Goal: Task Accomplishment & Management: Complete application form

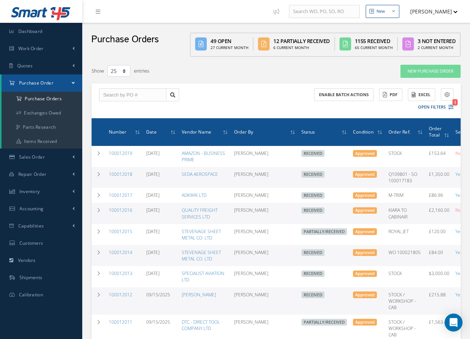
select select "25"
click at [52, 51] on link "Work Order" at bounding box center [41, 48] width 82 height 17
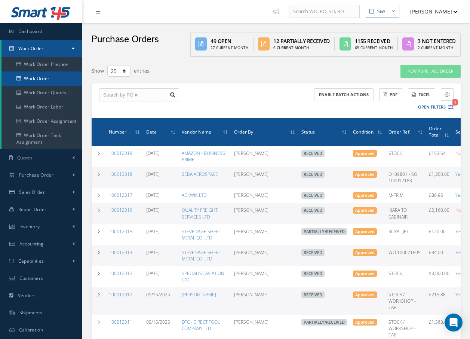
click at [43, 80] on link "Work Order" at bounding box center [41, 78] width 81 height 14
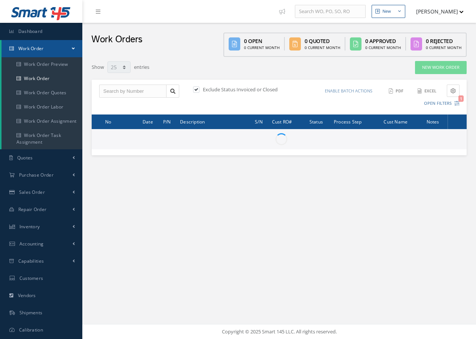
select select "25"
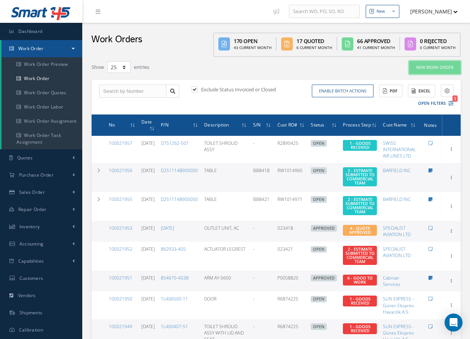
click at [417, 68] on link "New Work Order" at bounding box center [435, 67] width 52 height 13
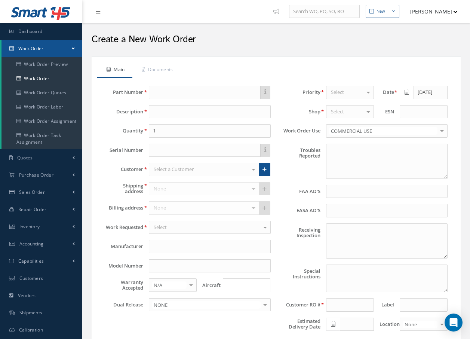
type textarea "NONE"
type input "NONE"
type textarea "NO VISUAL DAMAGE"
type textarea "PLEASE SEE R.O. FOR DETAILS"
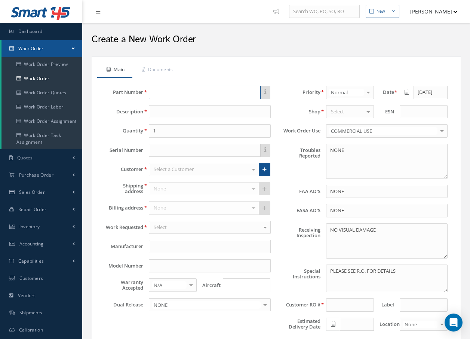
click at [177, 93] on input "text" at bounding box center [204, 92] width 111 height 13
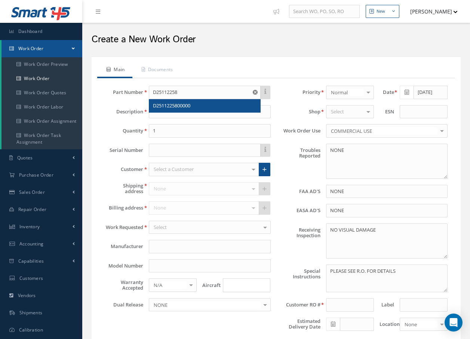
click at [195, 106] on div "D2511225800000" at bounding box center [204, 105] width 103 height 7
type input "D2511225800000"
type input "FOOT REST AND SLIDING TABLE - PILOT"
type input "AEROKNOW"
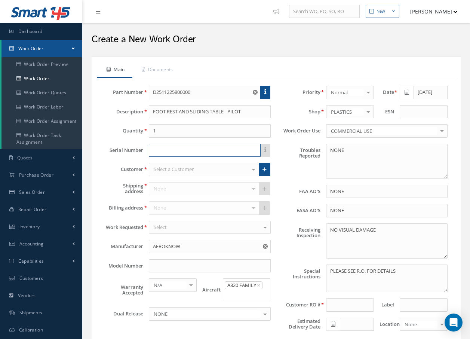
click at [179, 150] on input "text" at bounding box center [204, 150] width 111 height 13
type input "4715"
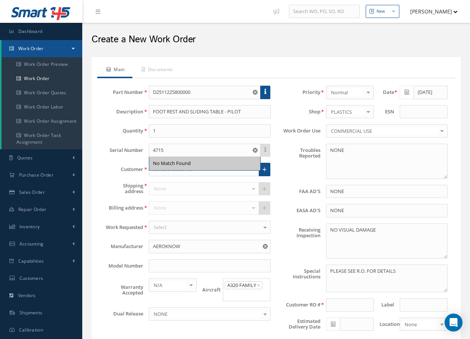
click at [114, 163] on div "Customer Select a Customer 1ST CHOICE AEROSPACE 25 REPAIR CENTRE 2EXCEL ENGINEE…" at bounding box center [187, 169] width 177 height 13
click at [255, 172] on div at bounding box center [253, 169] width 10 height 12
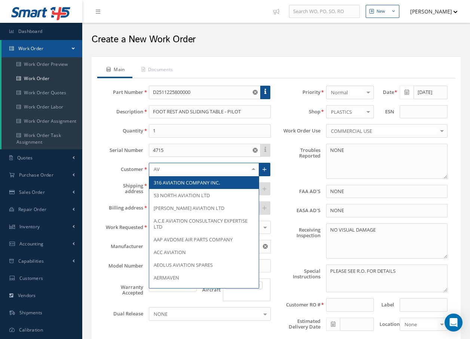
type input "AVT"
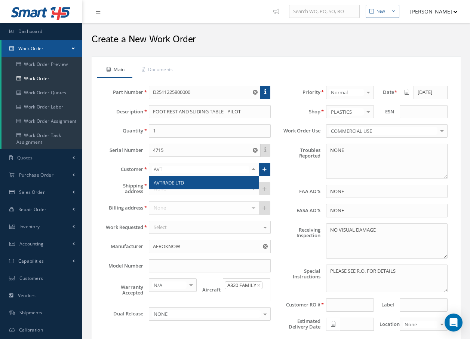
click at [178, 182] on span "AVTRADE LTD" at bounding box center [169, 182] width 30 height 7
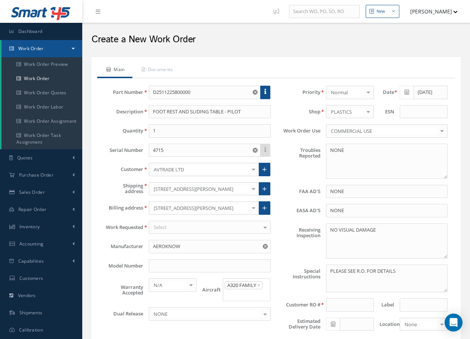
click at [234, 231] on div "Select" at bounding box center [210, 227] width 122 height 13
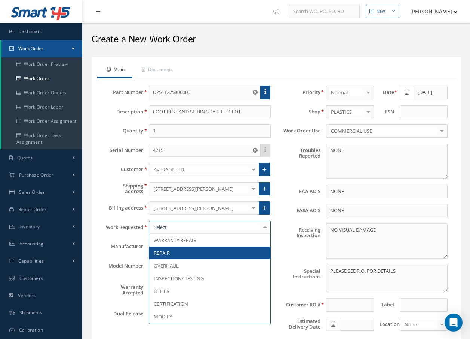
click at [164, 252] on span "REPAIR" at bounding box center [162, 252] width 16 height 7
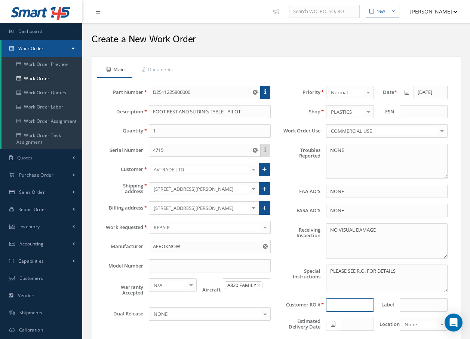
click at [335, 304] on input at bounding box center [350, 304] width 48 height 13
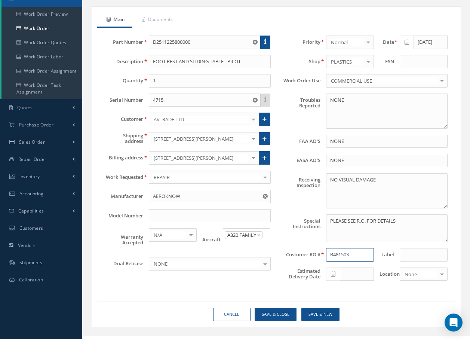
scroll to position [62, 0]
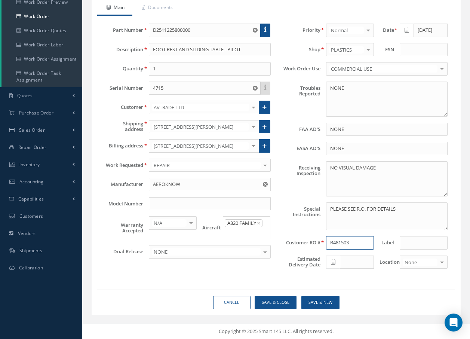
type input "R481503"
click at [441, 261] on div at bounding box center [442, 262] width 10 height 12
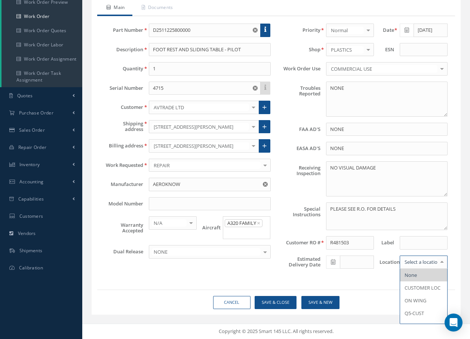
click at [432, 275] on span "None" at bounding box center [423, 275] width 47 height 13
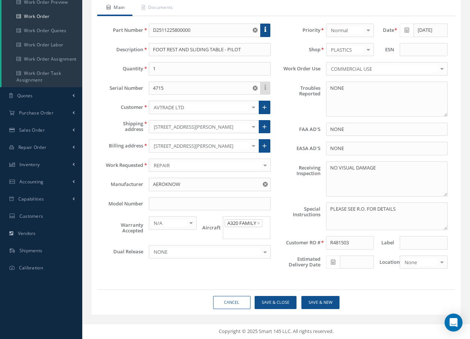
click at [442, 265] on div at bounding box center [442, 262] width 10 height 12
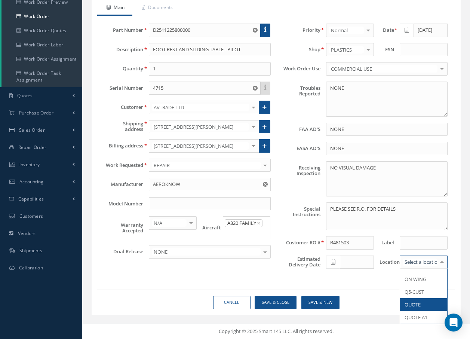
click at [417, 306] on span "QUOTE" at bounding box center [413, 304] width 16 height 7
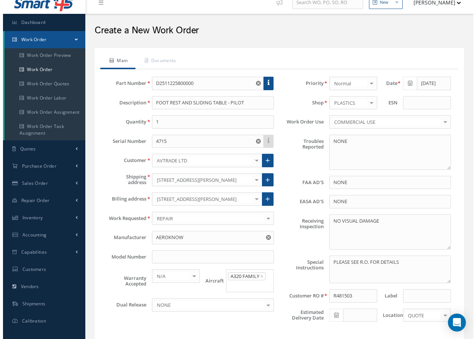
scroll to position [0, 0]
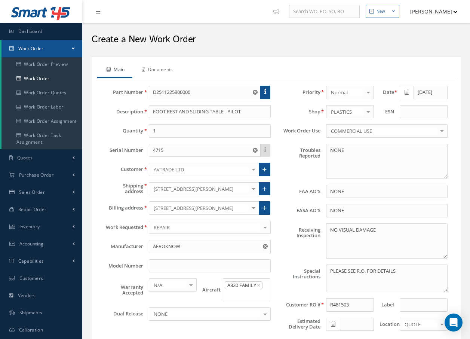
click at [175, 69] on link "Documents" at bounding box center [156, 70] width 48 height 16
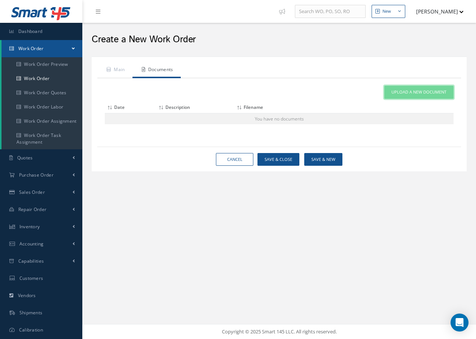
click at [402, 91] on span "Upload a New Document" at bounding box center [418, 92] width 55 height 6
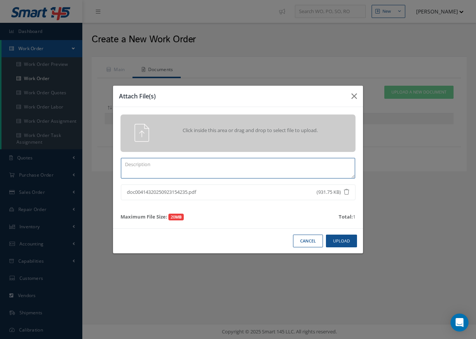
click at [190, 174] on textarea at bounding box center [238, 168] width 234 height 21
type textarea "R"
type textarea "/"
type textarea "R/O"
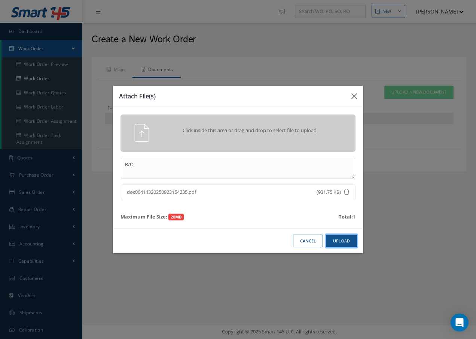
click at [341, 240] on button "Upload" at bounding box center [341, 240] width 31 height 13
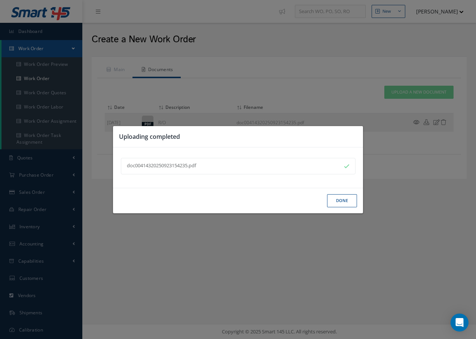
click at [346, 199] on button "Done" at bounding box center [342, 200] width 30 height 13
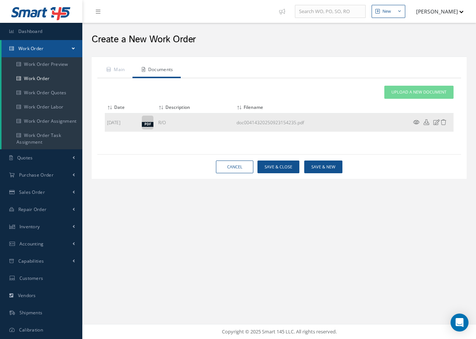
click at [417, 120] on icon at bounding box center [416, 122] width 6 height 6
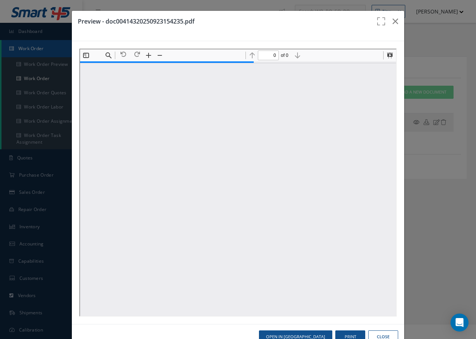
type input "1"
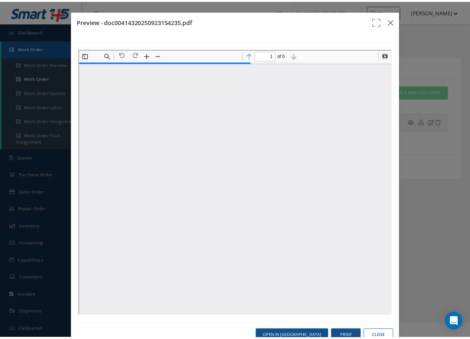
scroll to position [4, 0]
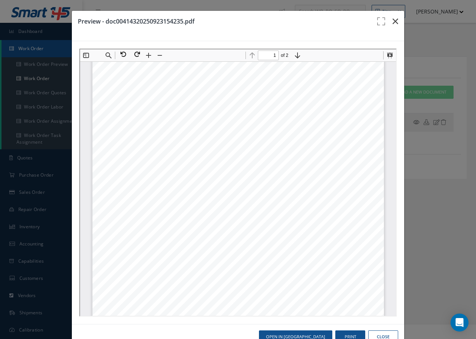
click at [392, 23] on icon "button" at bounding box center [395, 21] width 6 height 9
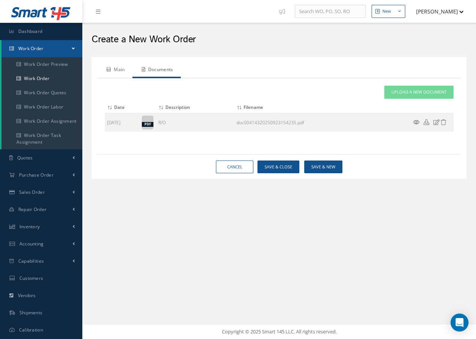
click at [123, 70] on link "Main" at bounding box center [114, 70] width 35 height 16
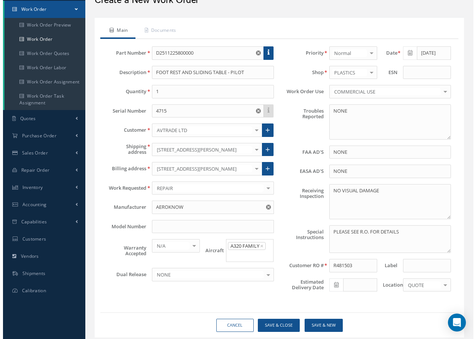
scroll to position [62, 0]
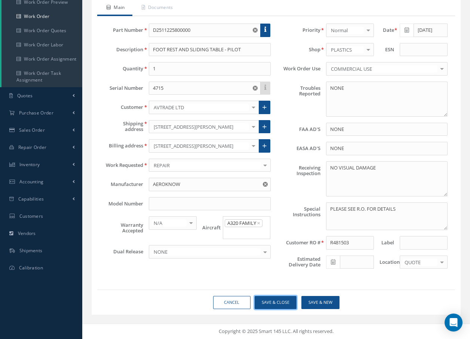
click at [283, 301] on button "Save & Close" at bounding box center [276, 302] width 42 height 13
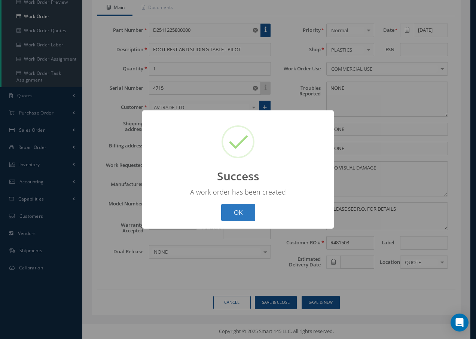
click at [244, 217] on button "OK" at bounding box center [238, 213] width 34 height 18
select select "25"
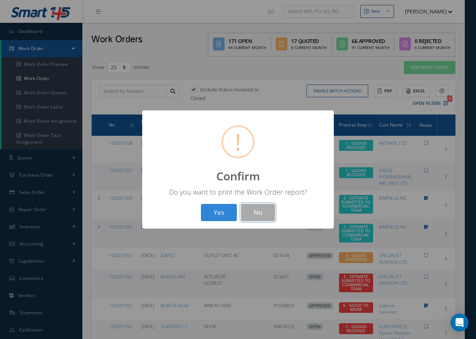
click at [259, 212] on button "No" at bounding box center [258, 213] width 34 height 18
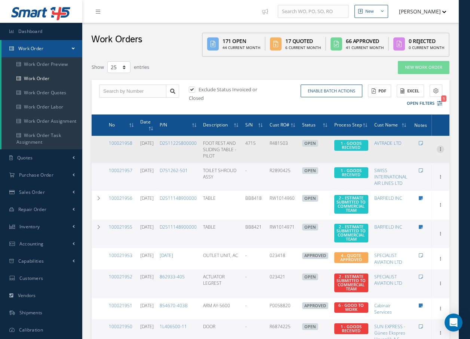
click at [442, 149] on icon at bounding box center [440, 148] width 7 height 6
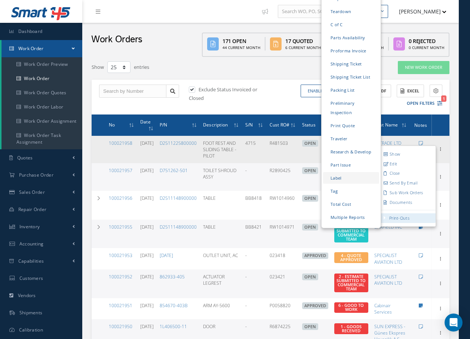
click at [332, 172] on link "Label" at bounding box center [351, 178] width 56 height 12
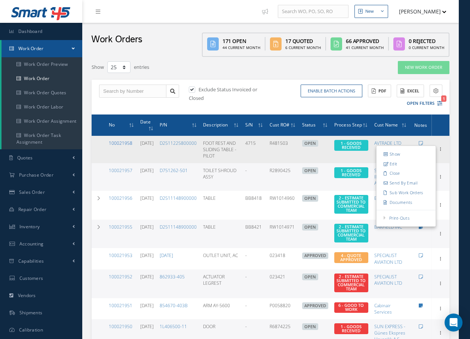
click at [119, 140] on link "100021958" at bounding box center [121, 143] width 24 height 6
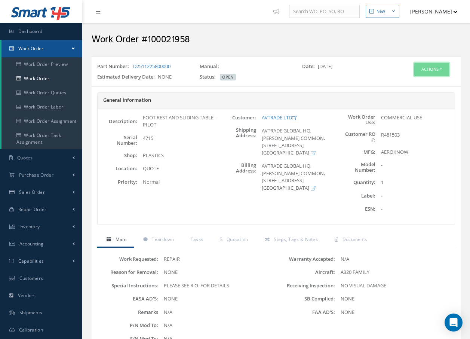
click at [421, 70] on button "Actions" at bounding box center [431, 69] width 35 height 13
click at [402, 84] on link "Edit" at bounding box center [420, 84] width 60 height 10
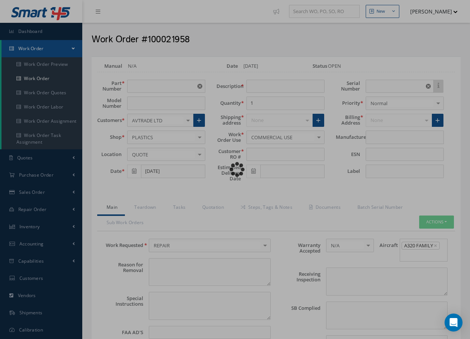
type input "D2511225800000"
type input "FOOT REST AND SLIDING TABLE - PILOT"
type input "R481503"
type input "4715"
type textarea "NONE"
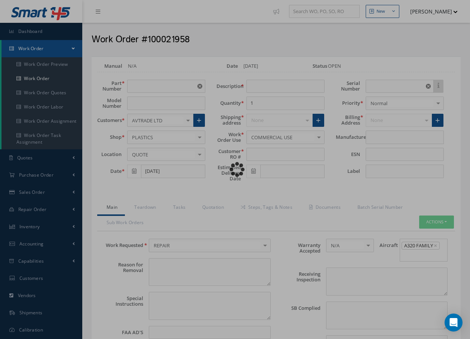
type textarea "PLEASE SEE R.O. FOR DETAILS"
type input "NONE"
type textarea "NO VISUAL DAMAGE"
type textarea "NONE"
type input "NONE"
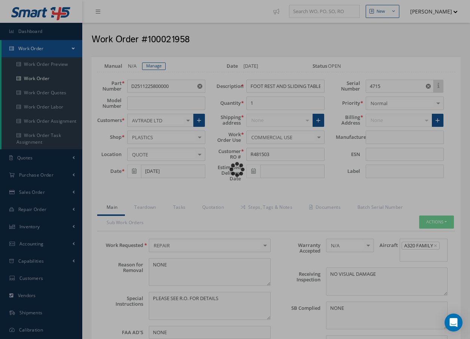
type input "AEROKNOW"
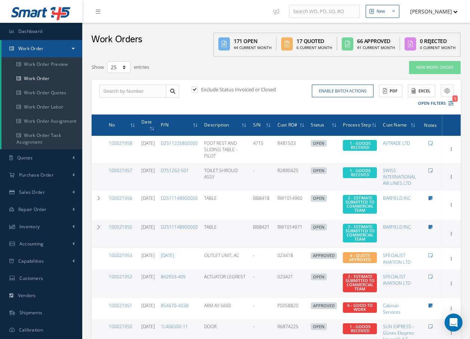
select select "25"
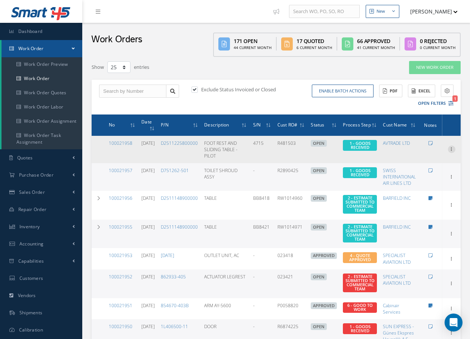
click at [450, 145] on icon at bounding box center [451, 148] width 7 height 6
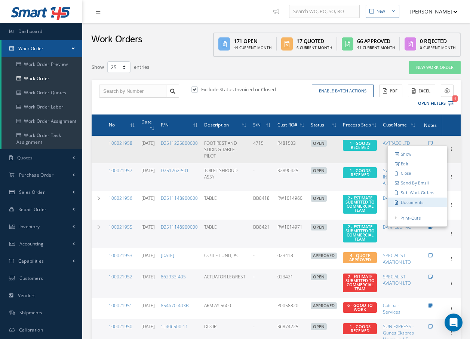
click at [421, 198] on link "Documents" at bounding box center [417, 202] width 59 height 10
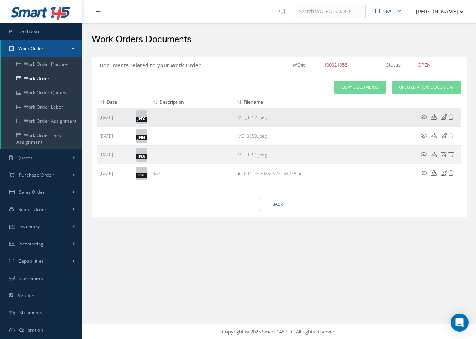
click at [442, 117] on icon at bounding box center [444, 117] width 6 height 6
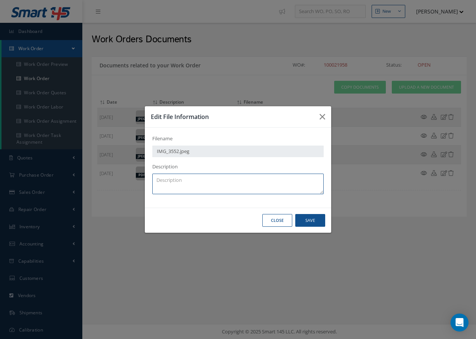
click at [208, 183] on textarea at bounding box center [237, 184] width 171 height 21
click at [301, 218] on button "Save" at bounding box center [310, 220] width 30 height 13
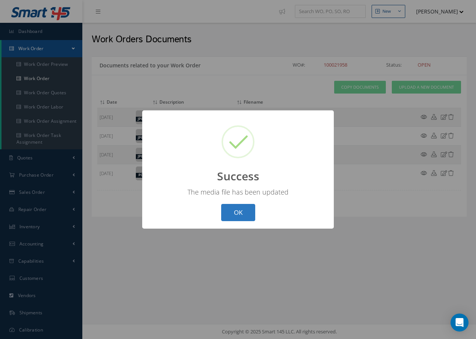
click at [249, 208] on button "OK" at bounding box center [238, 213] width 34 height 18
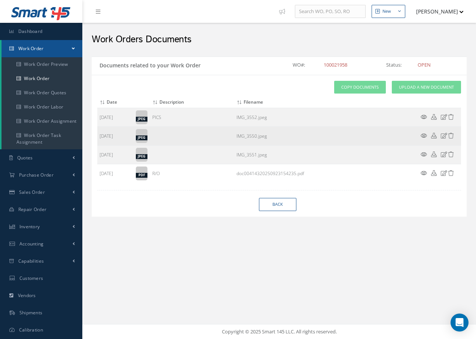
click at [444, 135] on icon at bounding box center [444, 136] width 6 height 6
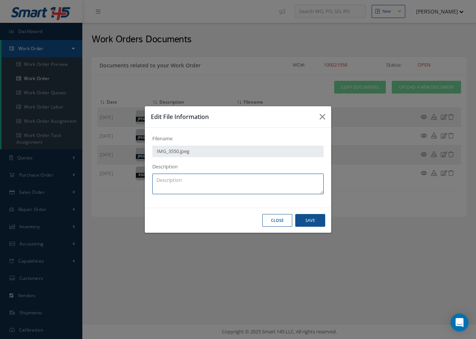
click at [232, 178] on textarea at bounding box center [237, 184] width 171 height 21
click at [318, 218] on button "Save" at bounding box center [310, 220] width 30 height 13
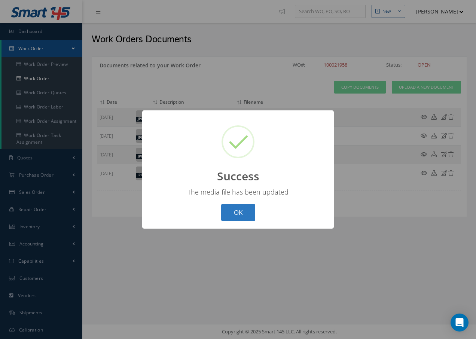
click at [252, 210] on button "OK" at bounding box center [238, 213] width 34 height 18
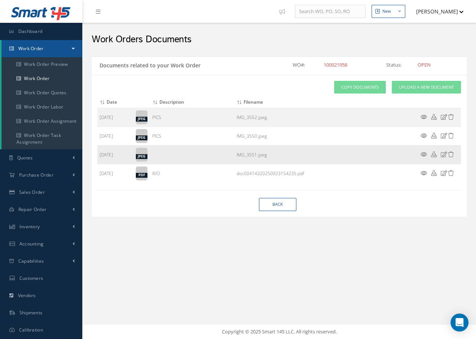
click at [443, 154] on icon at bounding box center [444, 154] width 6 height 6
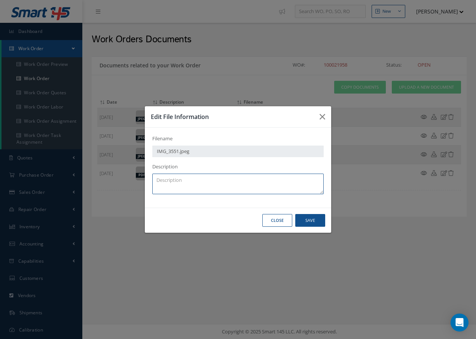
click at [293, 189] on textarea at bounding box center [237, 184] width 171 height 21
type textarea "PICS"
click at [312, 216] on button "Save" at bounding box center [310, 220] width 30 height 13
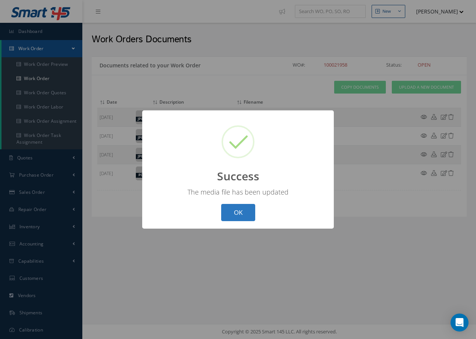
click at [242, 206] on button "OK" at bounding box center [238, 213] width 34 height 18
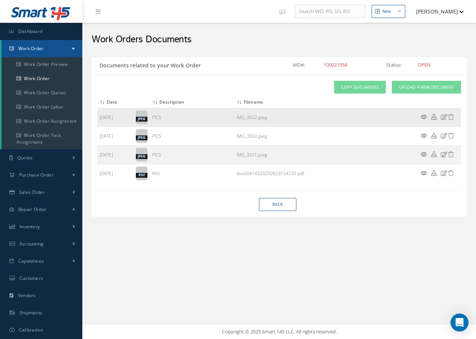
click at [424, 116] on icon at bounding box center [423, 117] width 6 height 6
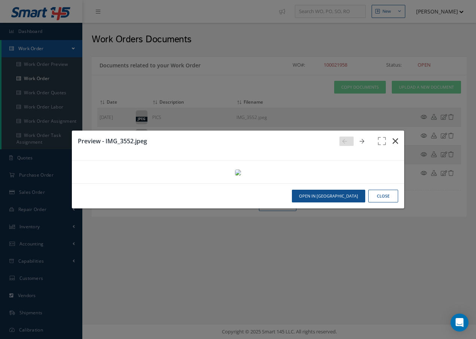
click at [392, 137] on icon "button" at bounding box center [395, 141] width 6 height 9
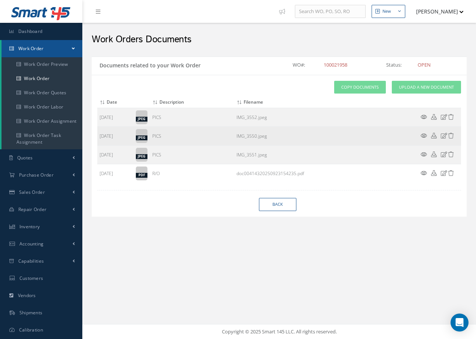
click at [422, 135] on icon at bounding box center [423, 136] width 6 height 6
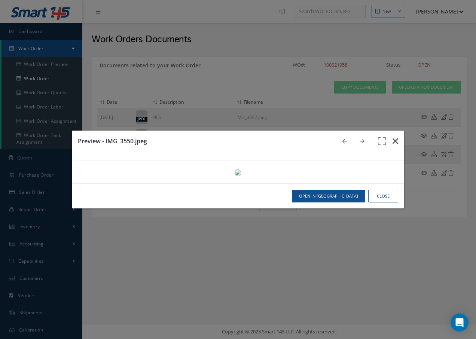
click at [392, 137] on icon "button" at bounding box center [395, 141] width 6 height 9
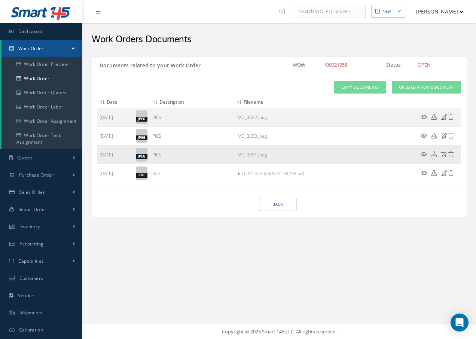
click at [424, 155] on icon at bounding box center [423, 154] width 6 height 6
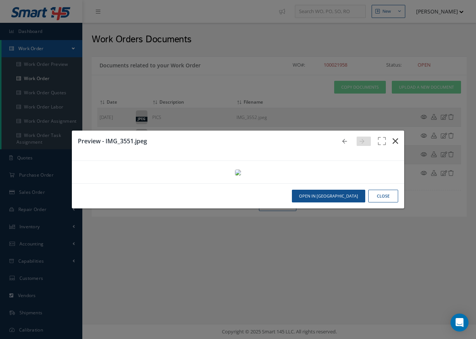
click at [392, 137] on icon "button" at bounding box center [395, 141] width 6 height 9
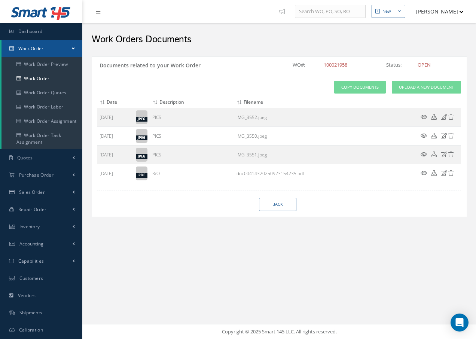
select select "25"
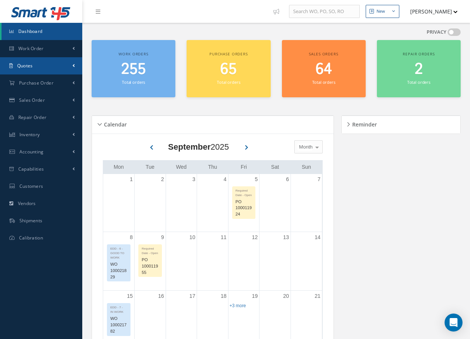
click at [55, 64] on link "Quotes" at bounding box center [41, 65] width 82 height 17
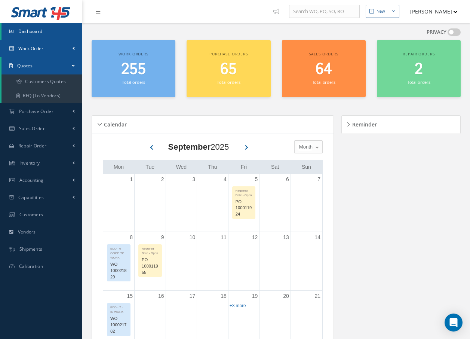
click at [58, 51] on link "Work Order" at bounding box center [41, 48] width 82 height 17
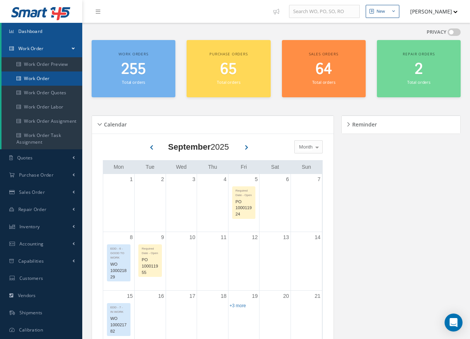
click at [56, 76] on link "Work Order" at bounding box center [41, 78] width 81 height 14
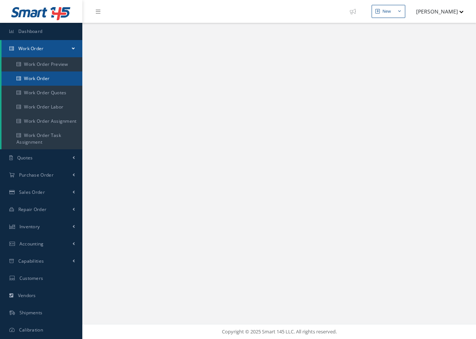
select select "25"
